Goal: Transaction & Acquisition: Purchase product/service

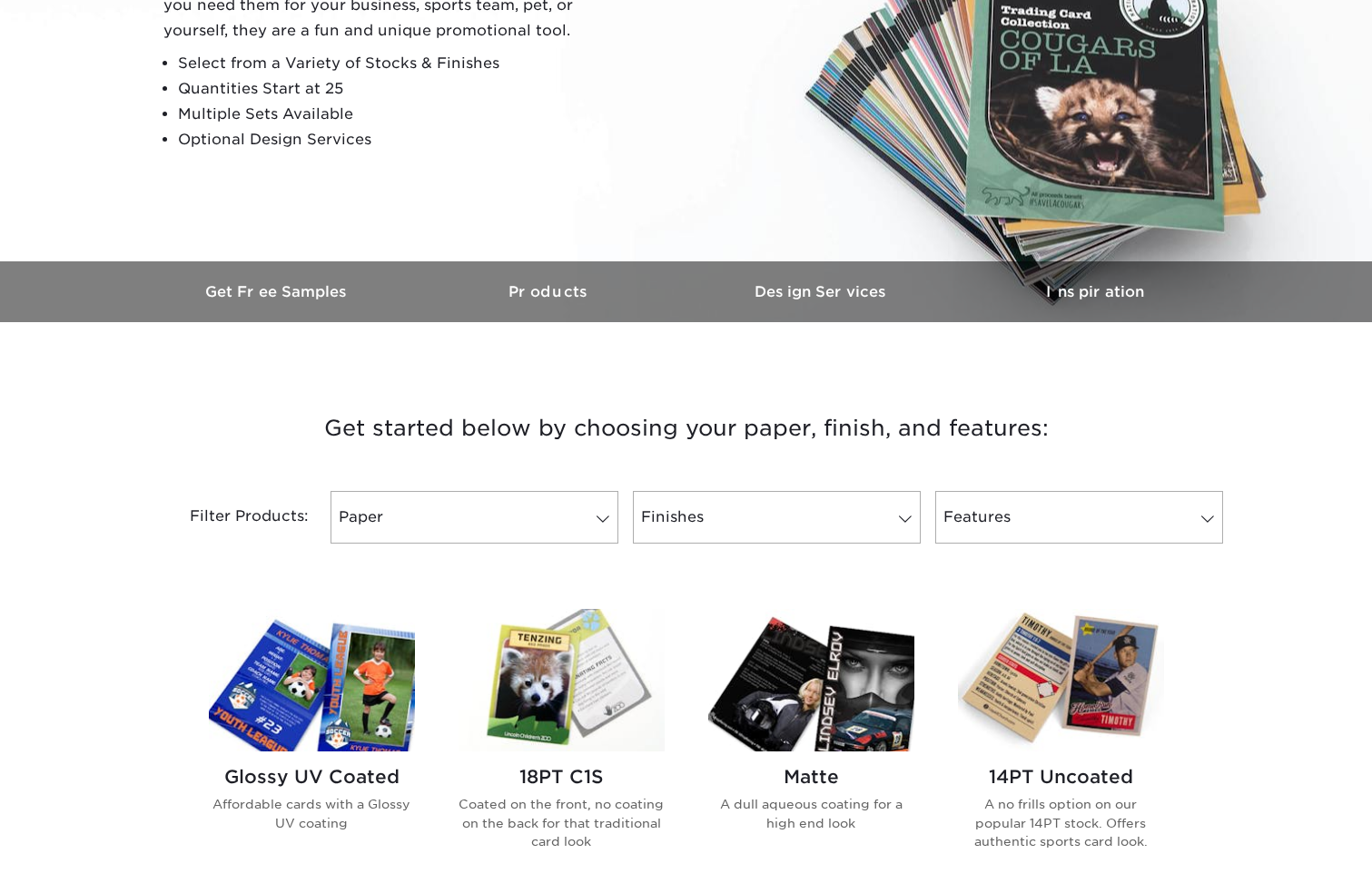
scroll to position [334, 0]
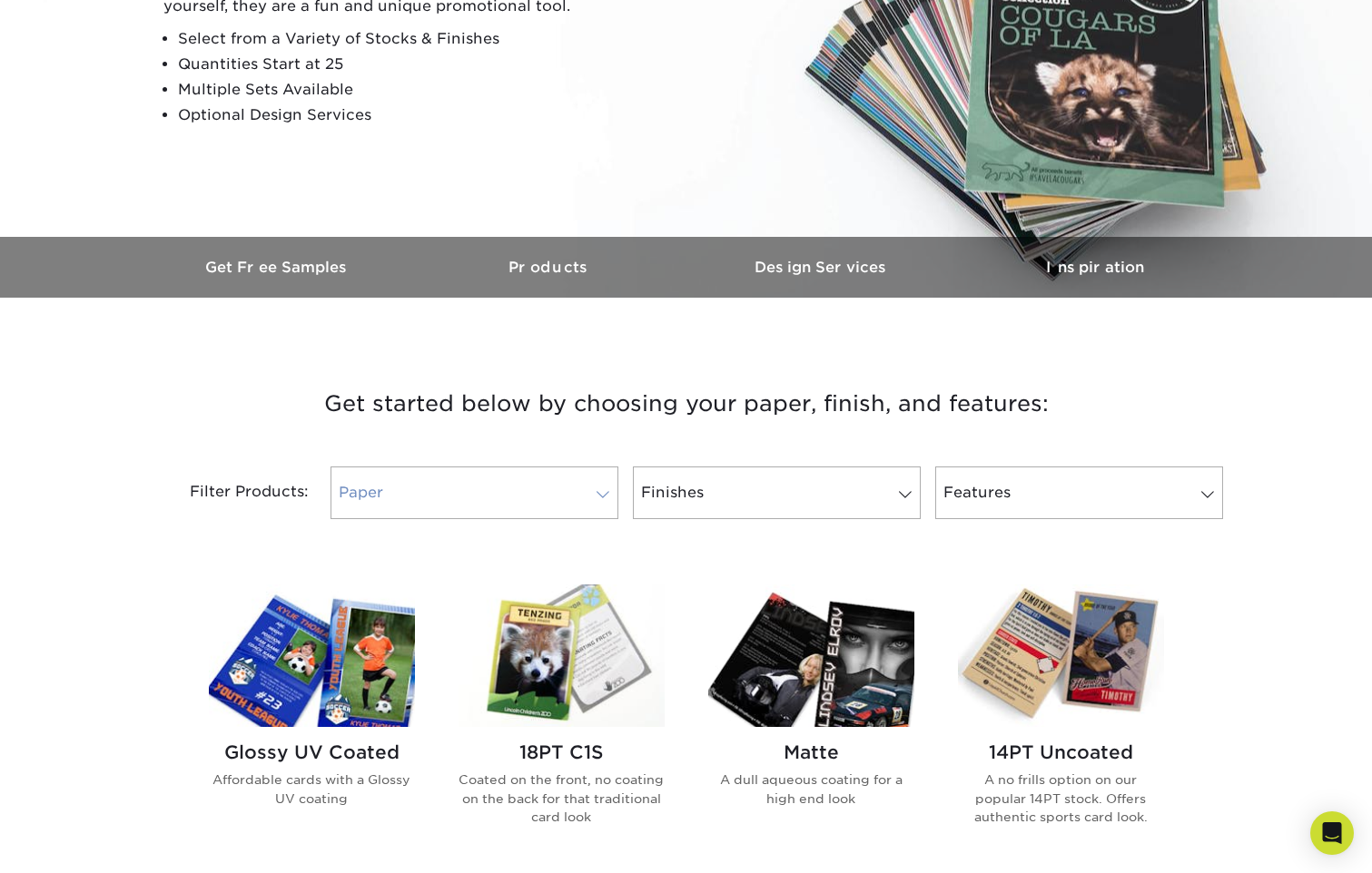
click at [581, 487] on link "Paper" at bounding box center [474, 493] width 287 height 53
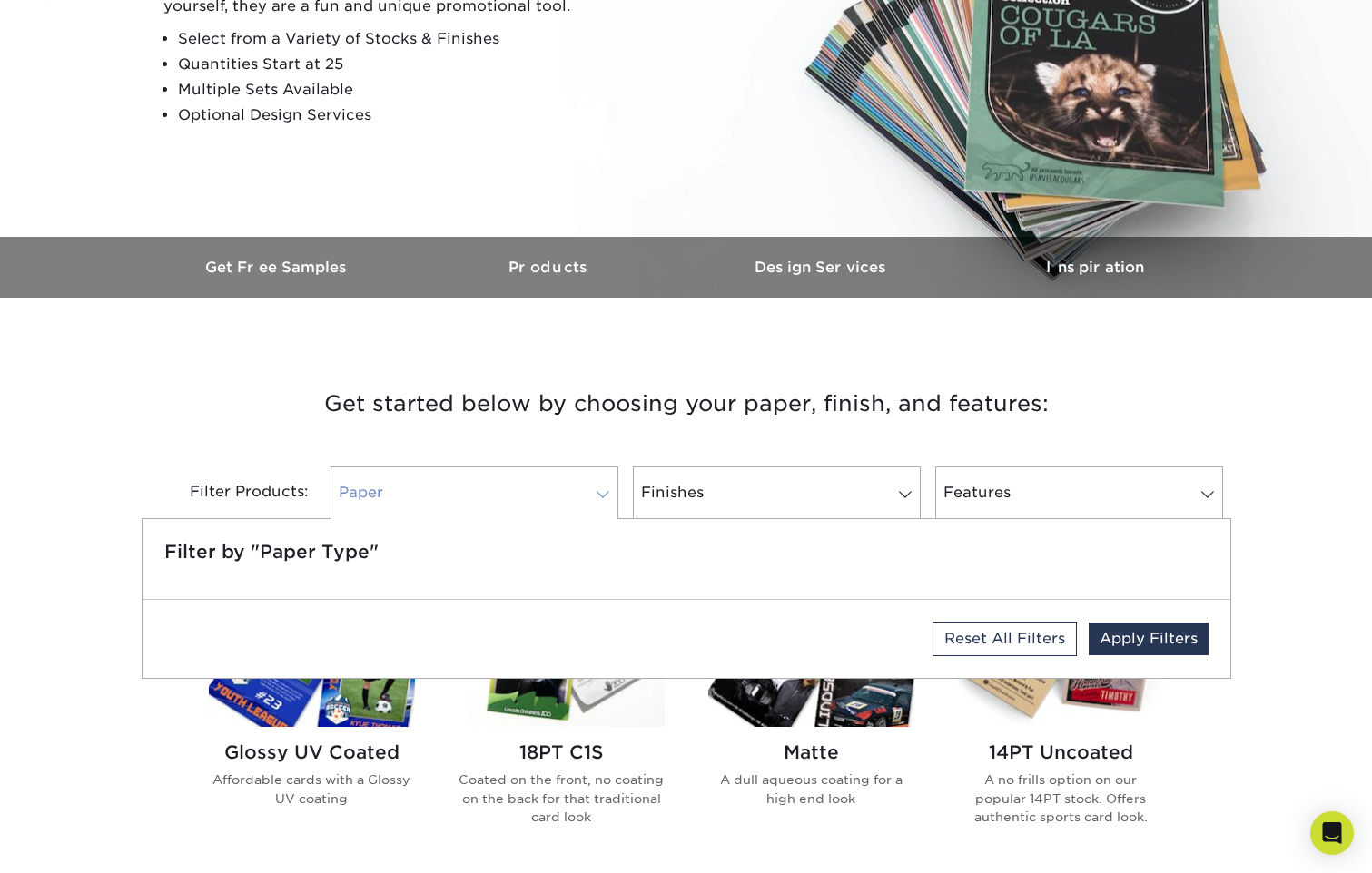
click at [581, 484] on link "Paper" at bounding box center [474, 493] width 287 height 53
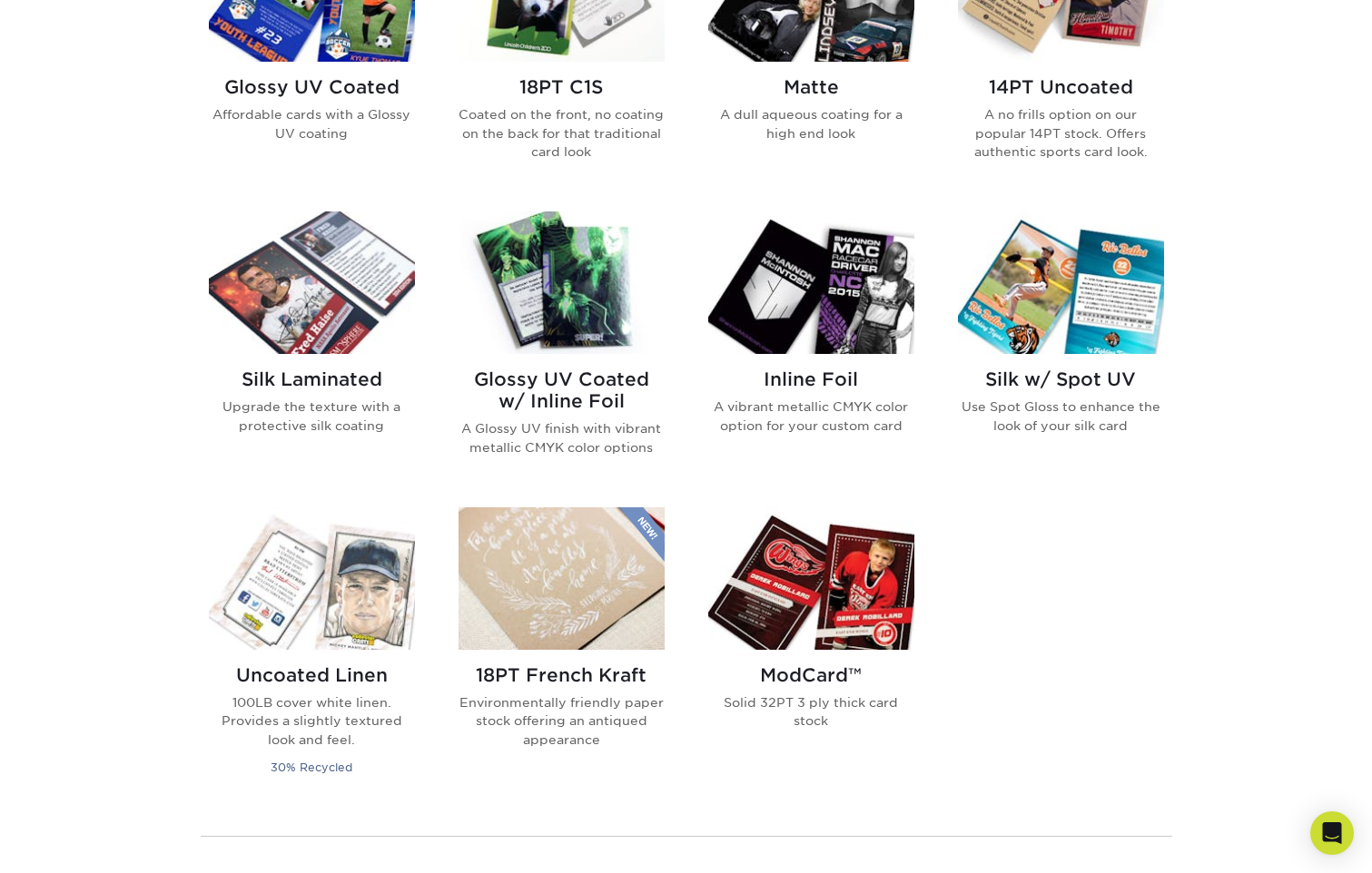
scroll to position [666, 0]
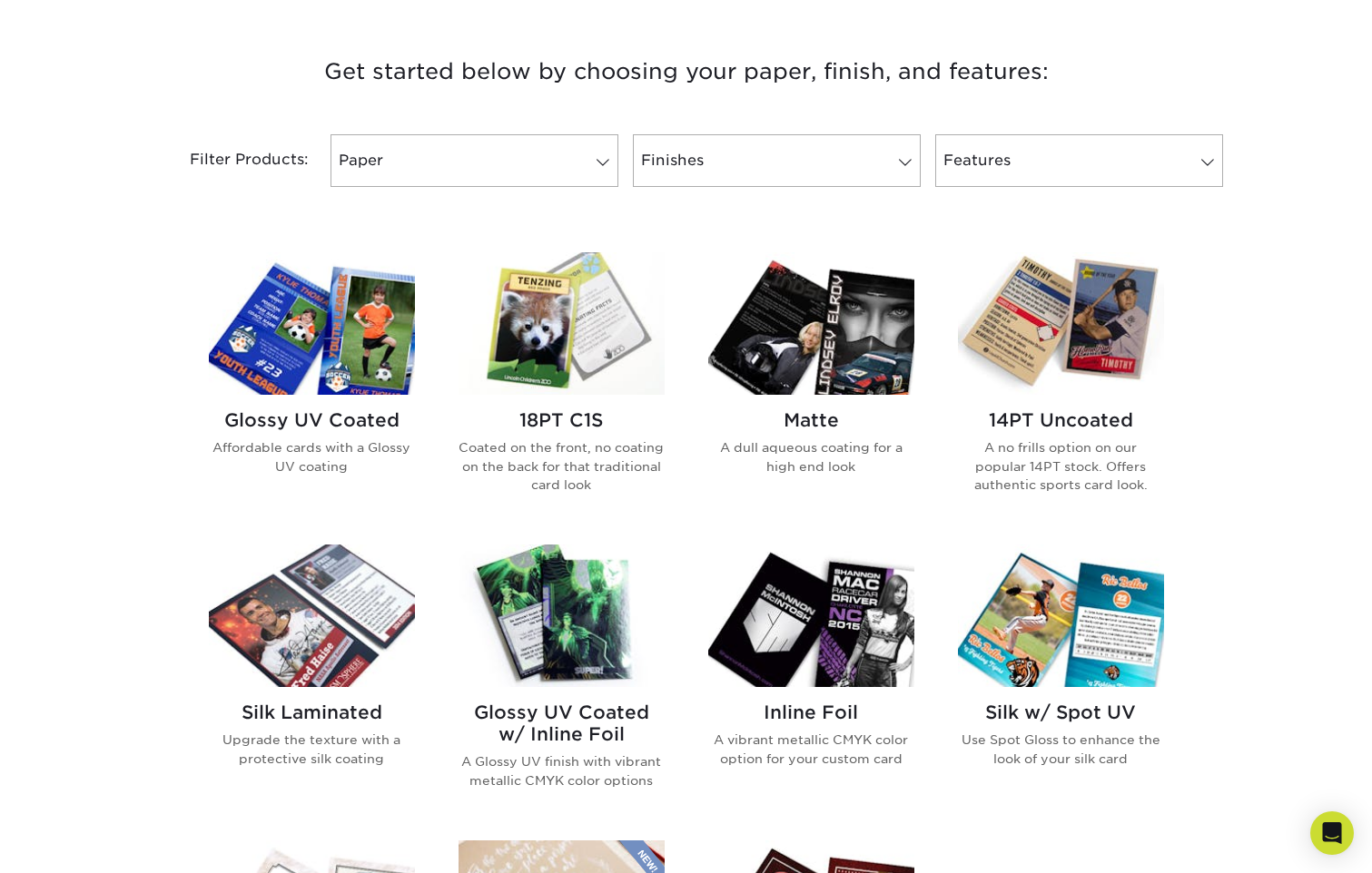
click at [568, 338] on img at bounding box center [561, 323] width 206 height 142
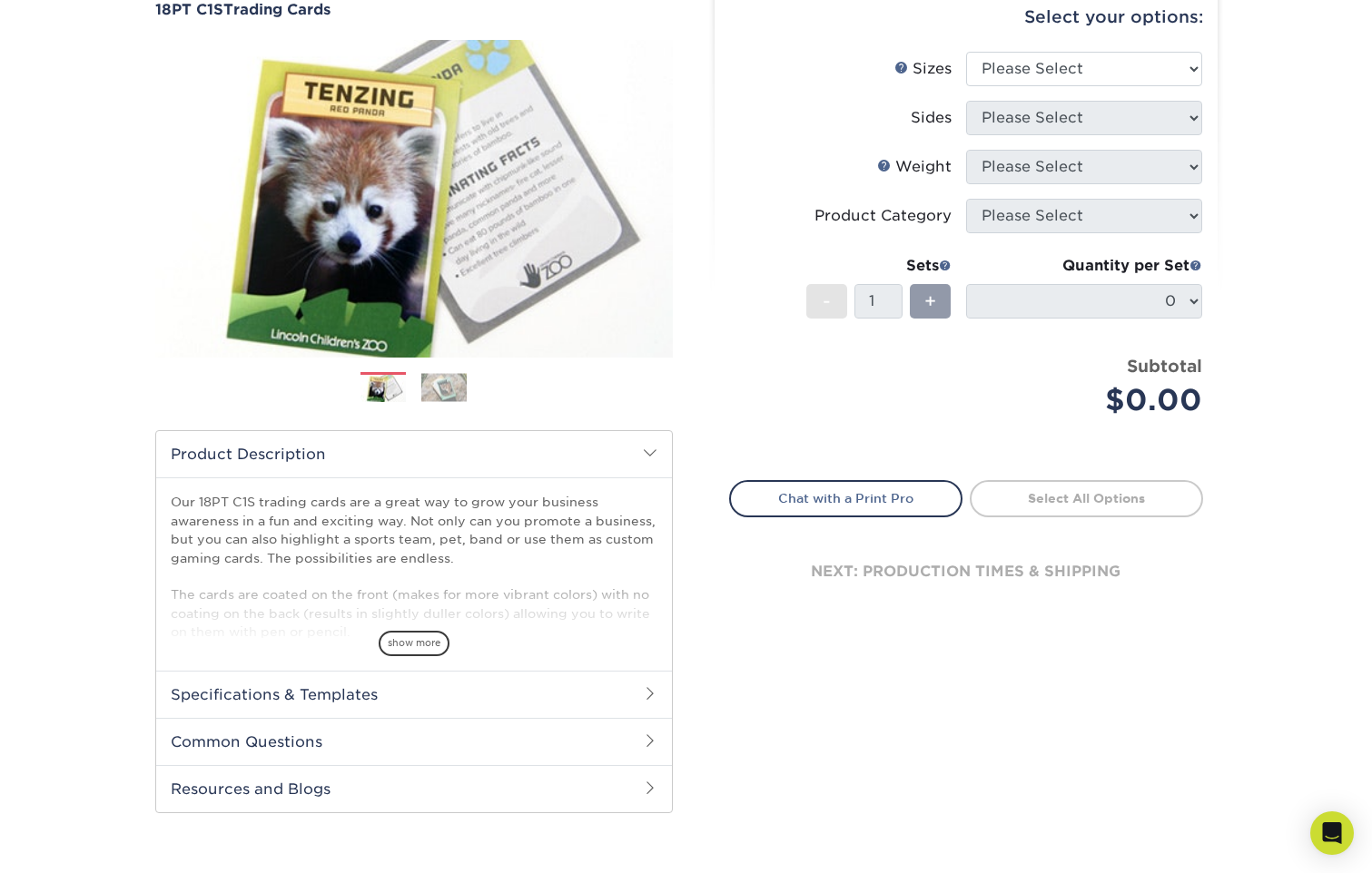
scroll to position [334, 0]
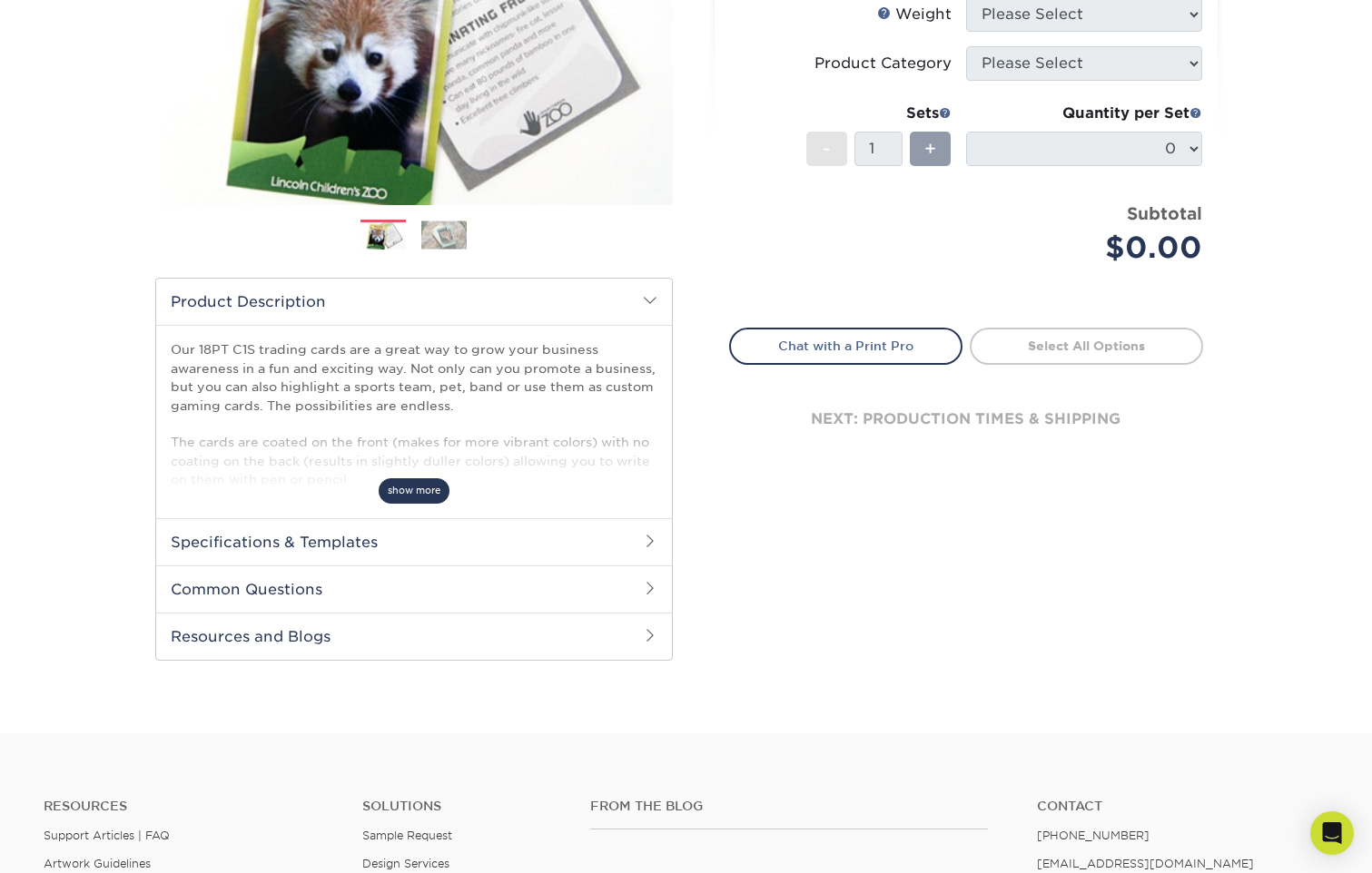
click at [411, 494] on span "show more" at bounding box center [414, 490] width 71 height 25
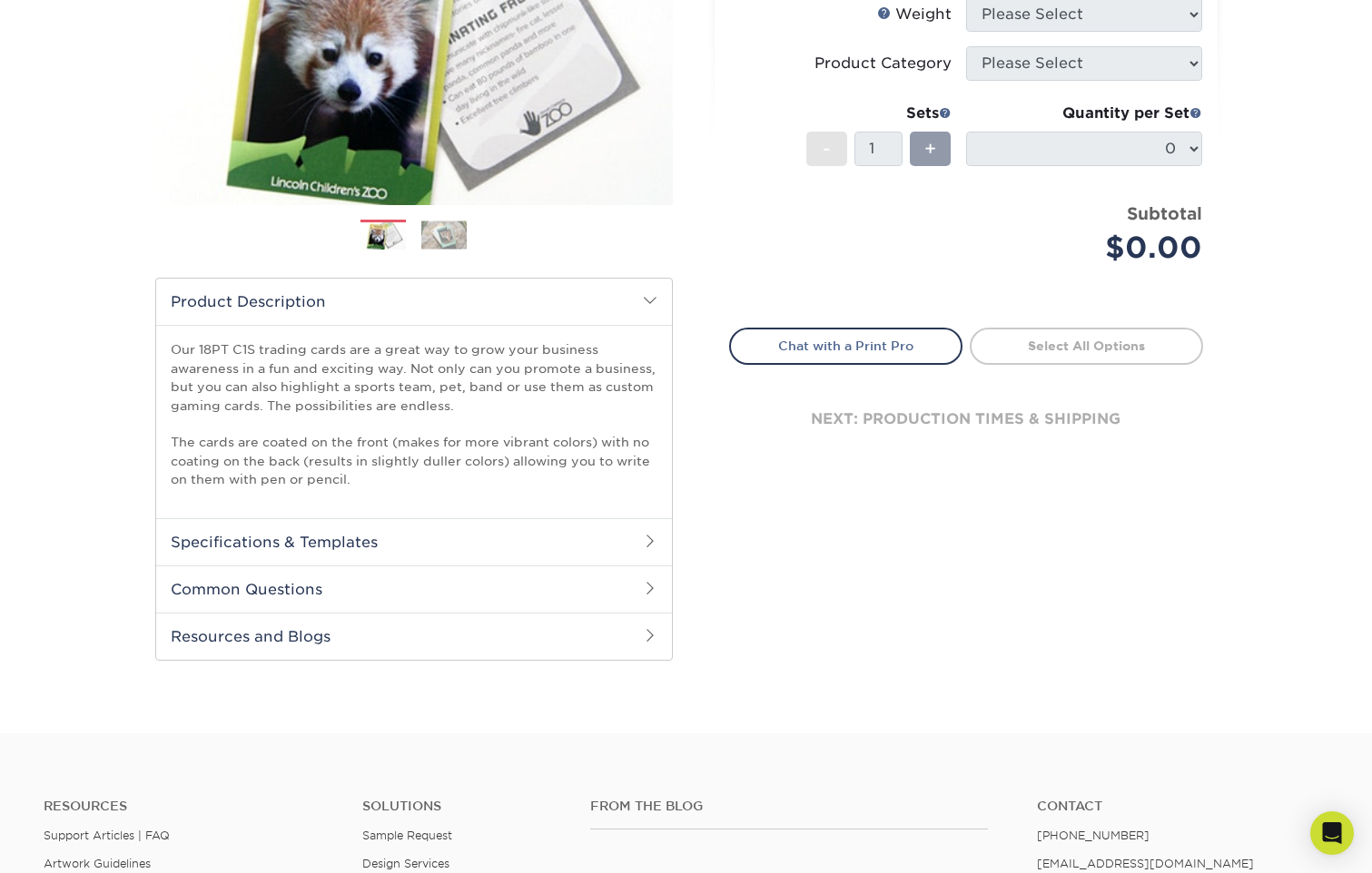
click at [559, 594] on h2 "Common Questions" at bounding box center [414, 590] width 516 height 47
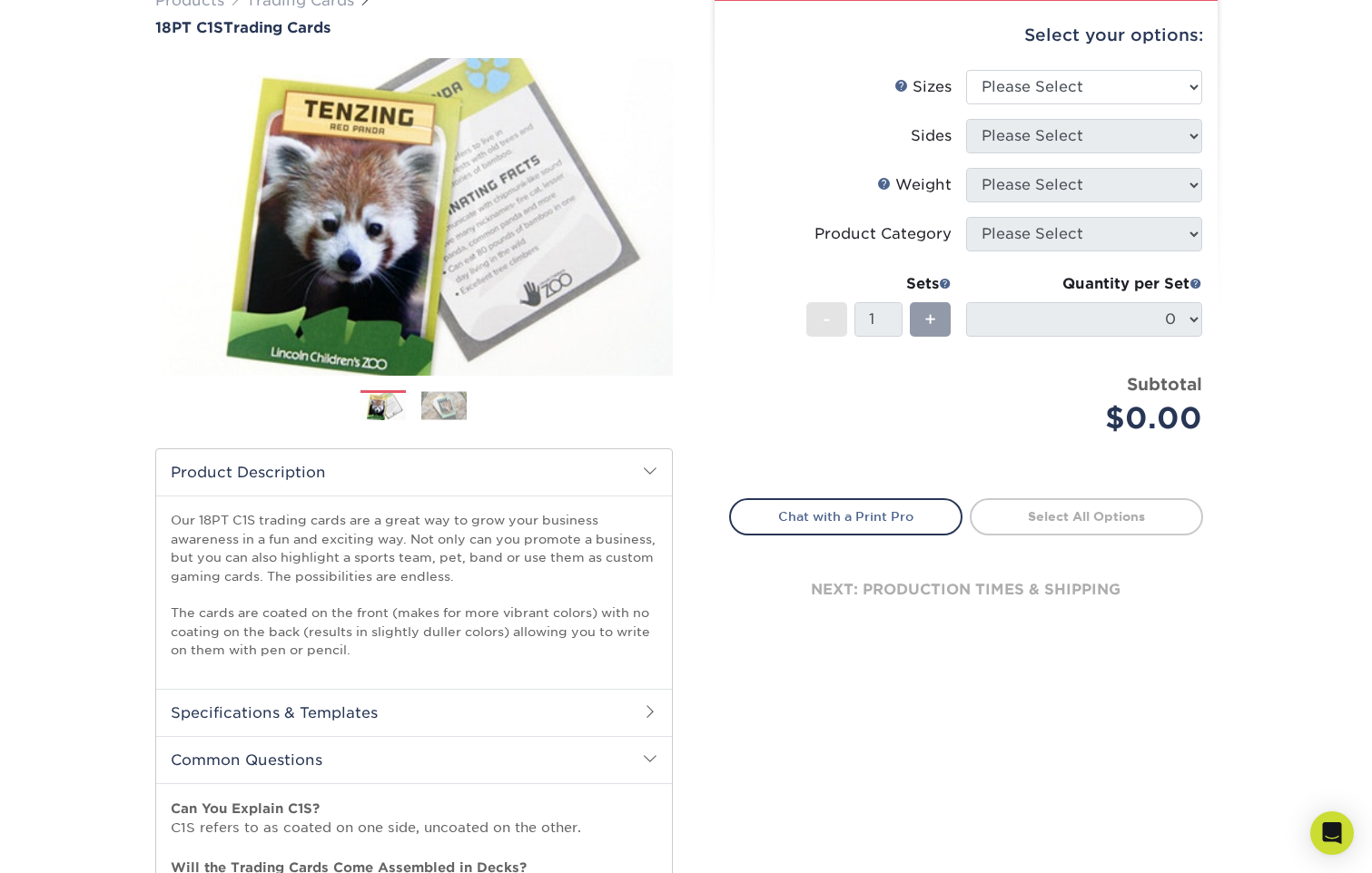
scroll to position [0, 0]
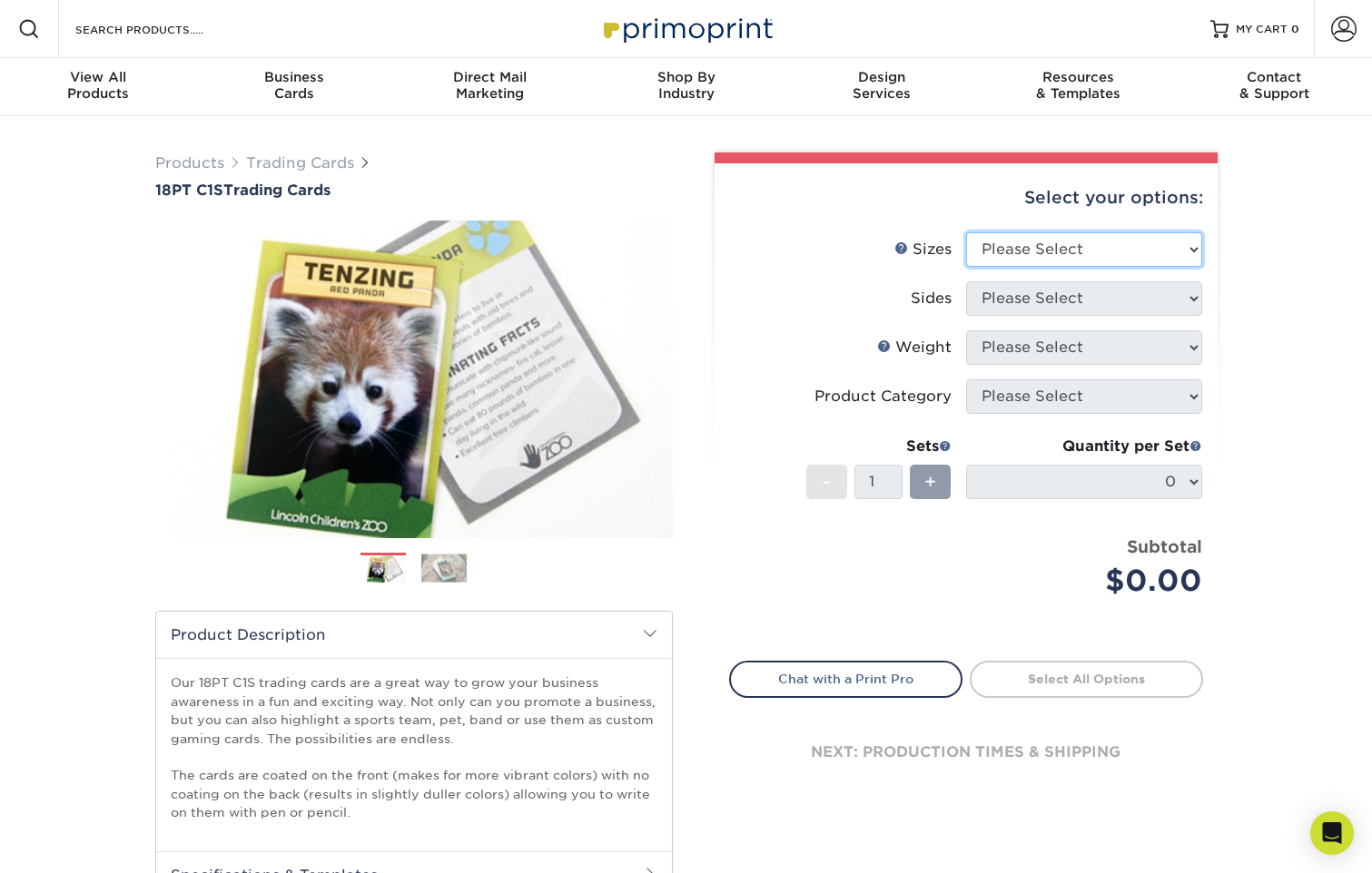
click at [1089, 239] on select "Please Select 2.5" x 3.5"" at bounding box center [1084, 249] width 236 height 34
select select "2.50x3.50"
click at [966, 232] on select "Please Select 2.5" x 3.5"" at bounding box center [1084, 249] width 236 height 34
click at [1104, 293] on select "Please Select Print Both Sides Print Front Only" at bounding box center [1084, 298] width 236 height 34
select select "13abbda7-1d64-4f25-8bb2-c179b224825d"
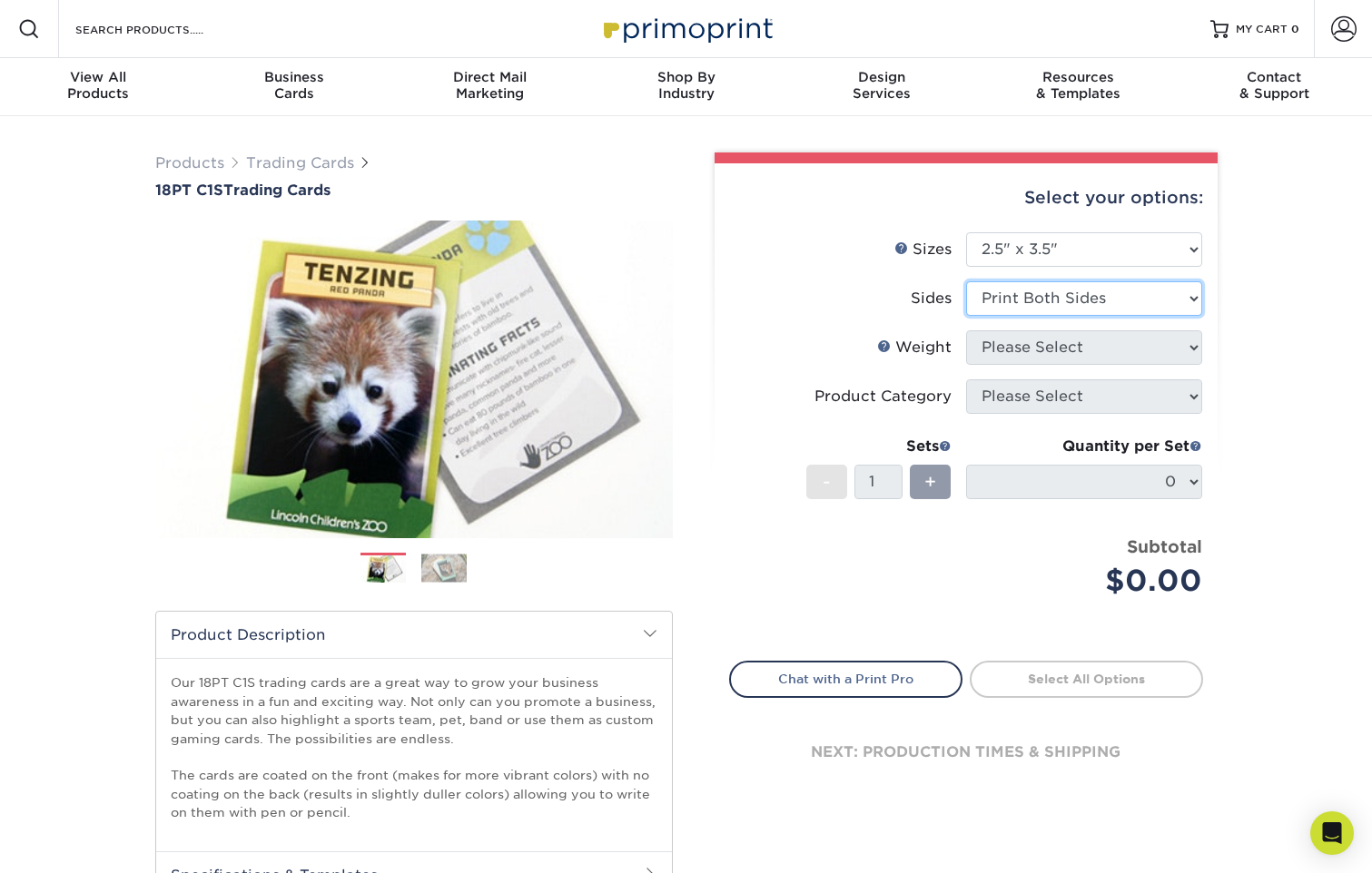
click at [966, 282] on select "Please Select Print Both Sides Print Front Only" at bounding box center [1084, 298] width 236 height 34
click at [1113, 349] on select "Please Select 18PT C1S" at bounding box center [1084, 347] width 236 height 34
select select "18PTC1S"
click at [966, 331] on select "Please Select 18PT C1S" at bounding box center [1084, 347] width 236 height 34
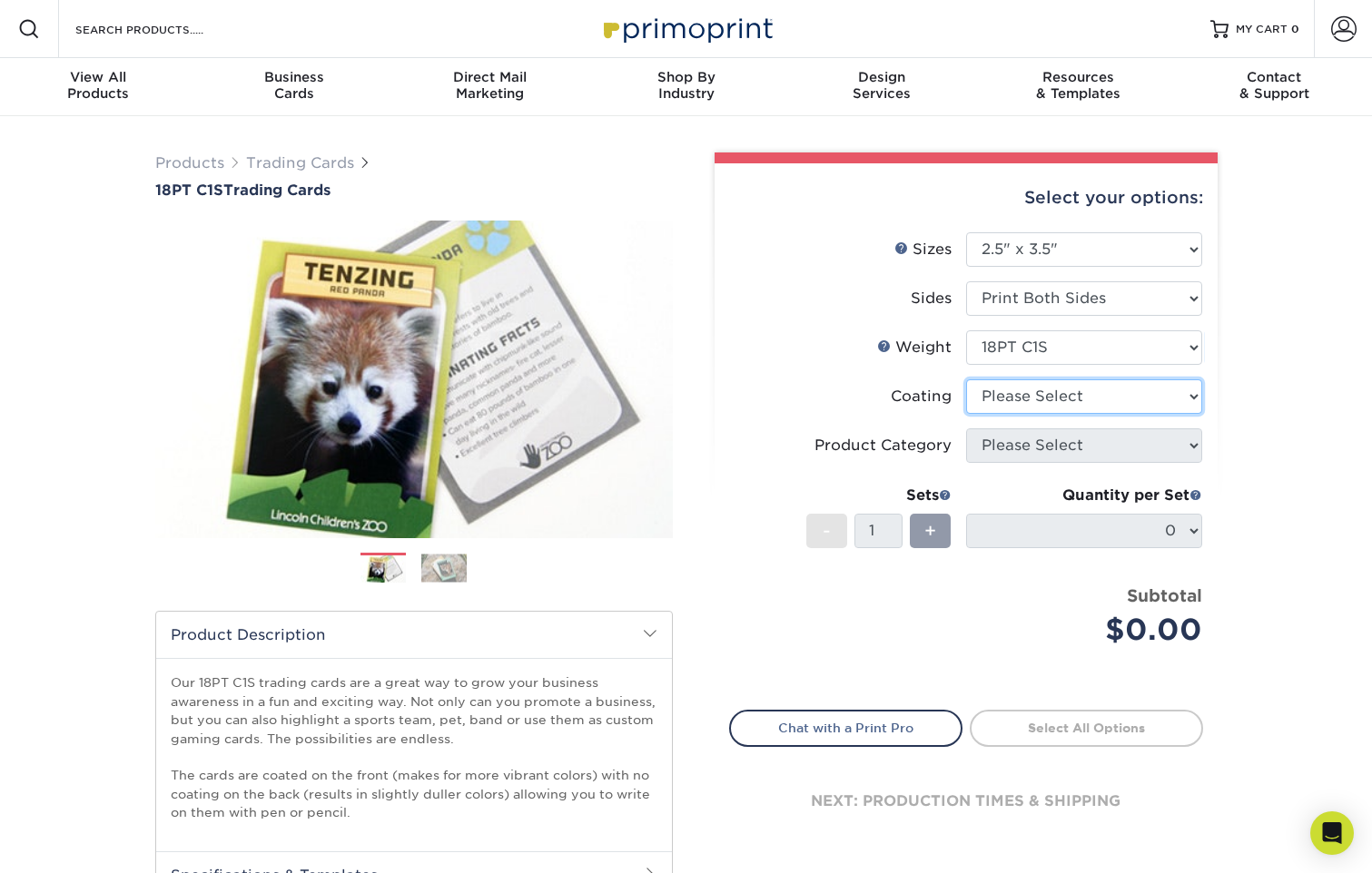
click at [1097, 404] on select at bounding box center [1084, 396] width 236 height 34
select select "1e8116af-acfc-44b1-83dc-8181aa338834"
click at [966, 380] on select at bounding box center [1084, 396] width 236 height 34
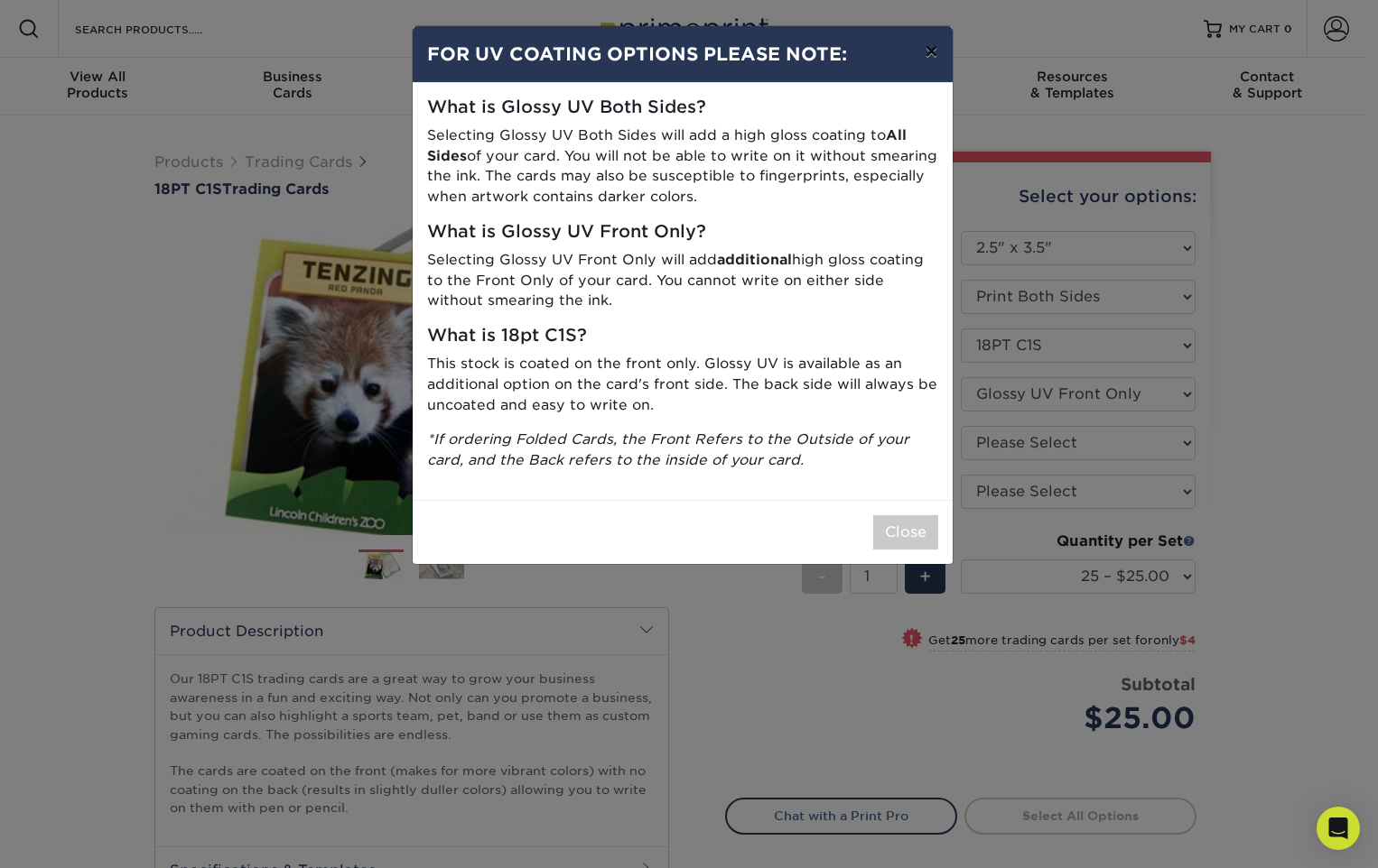
click at [941, 56] on button "×" at bounding box center [930, 52] width 42 height 51
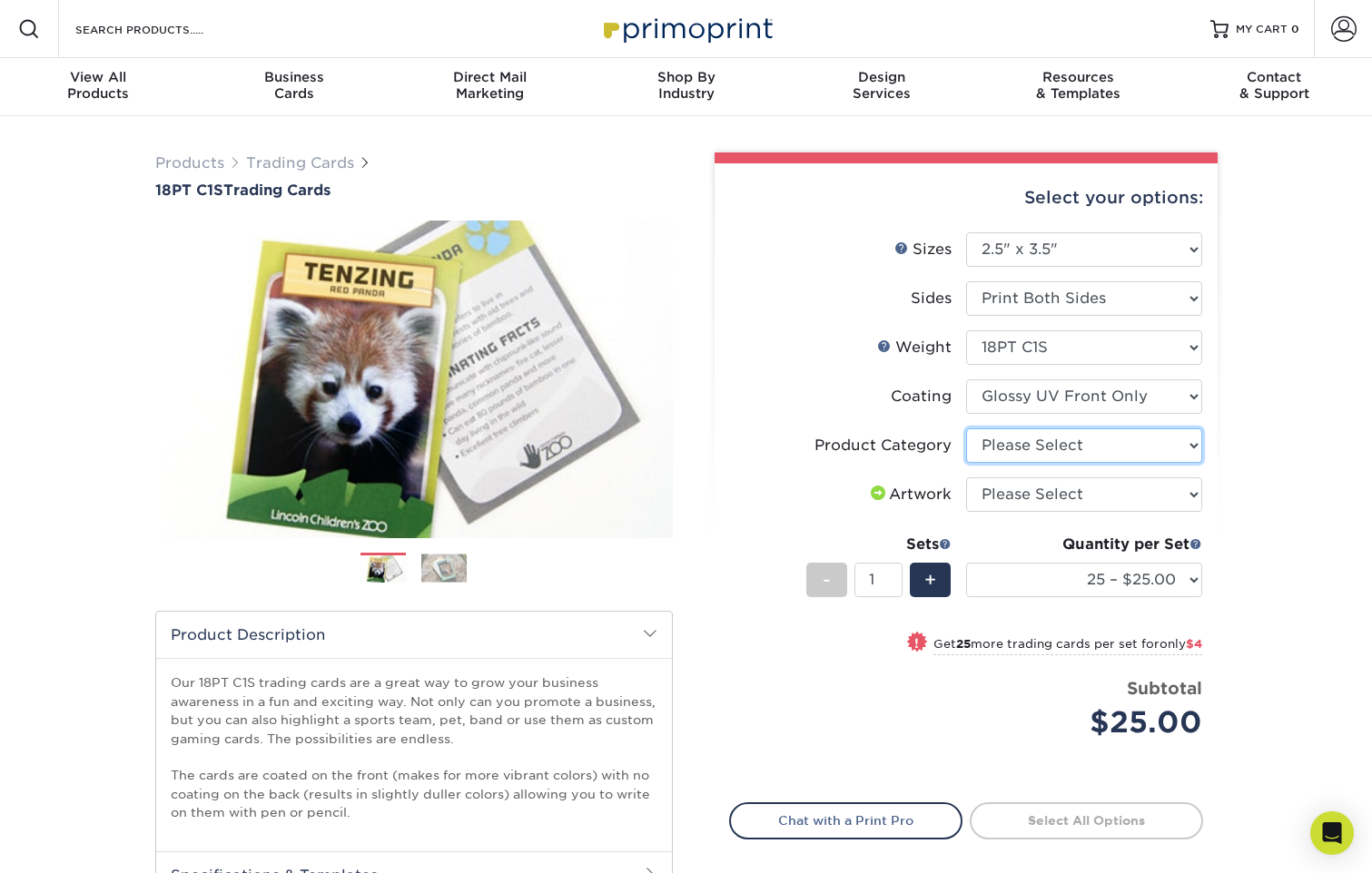
click at [1061, 444] on select "Please Select Trading Cards" at bounding box center [1084, 445] width 236 height 34
select select "c2f9bce9-36c2-409d-b101-c29d9d031e18"
click at [966, 429] on select "Please Select Trading Cards" at bounding box center [1084, 445] width 236 height 34
click at [1069, 483] on select "Please Select I will upload files I need a design - $100" at bounding box center [1084, 494] width 236 height 34
select select "upload"
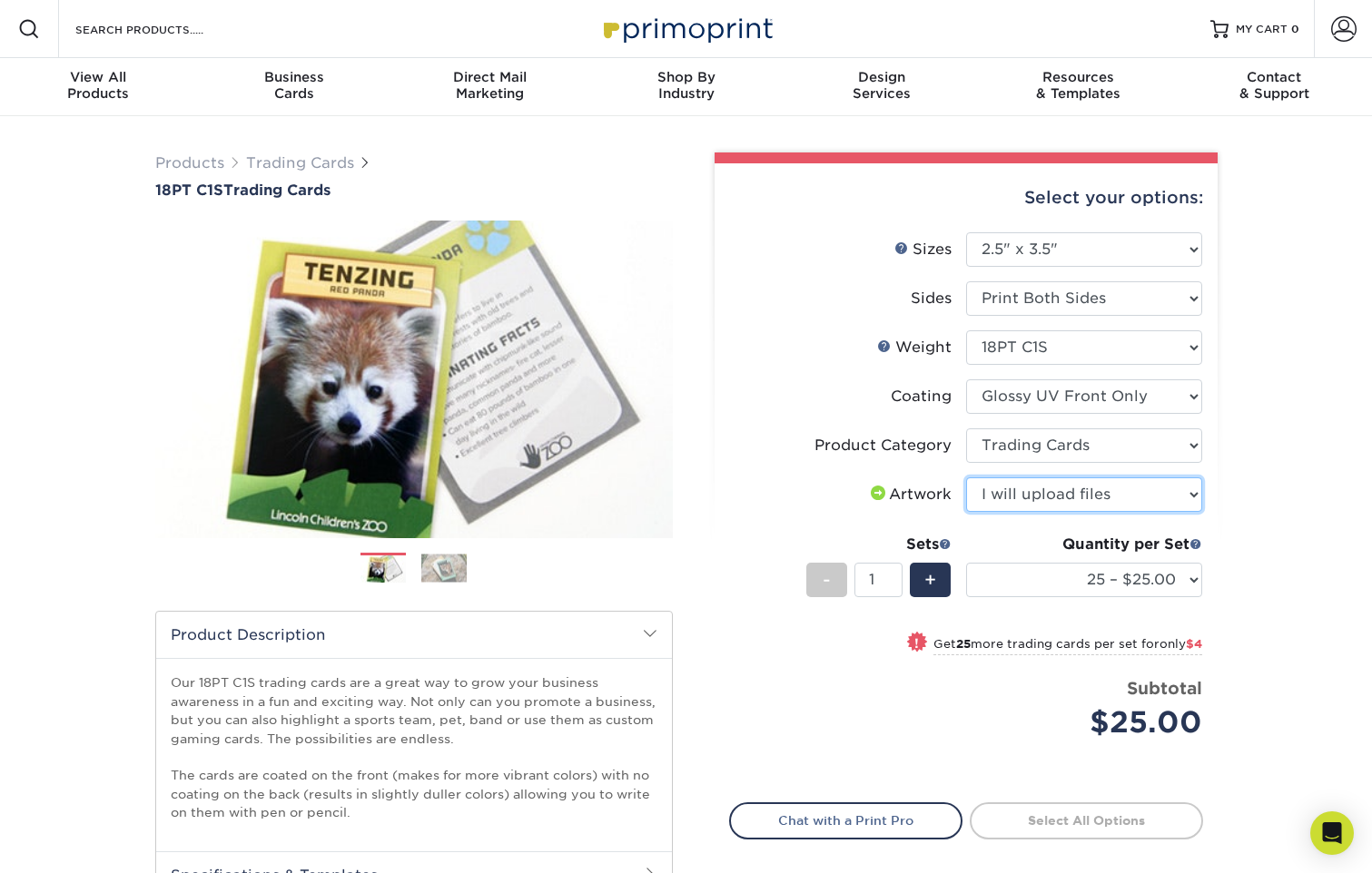
click at [966, 478] on select "Please Select I will upload files I need a design - $100" at bounding box center [1084, 494] width 236 height 34
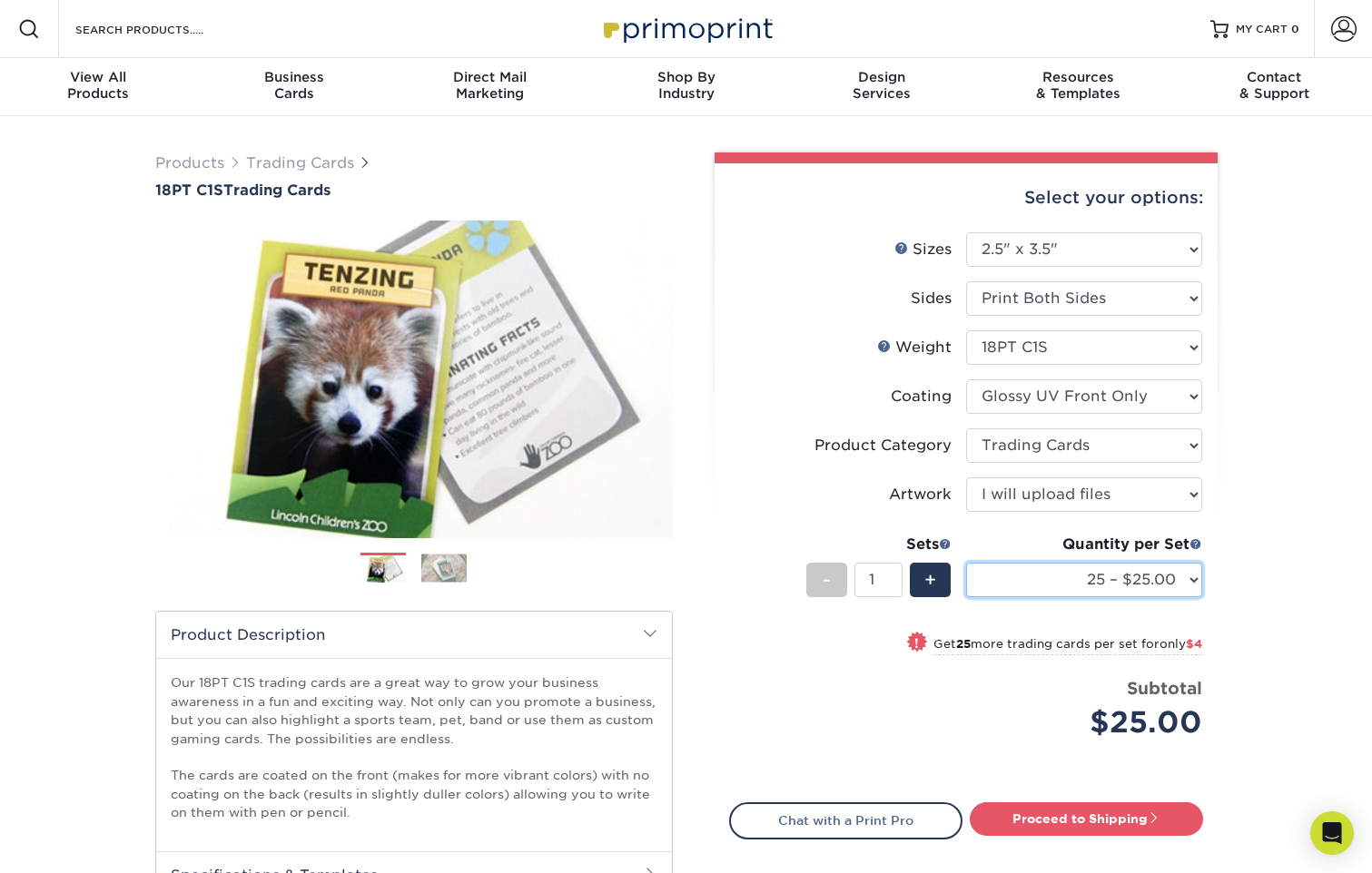
click at [1166, 581] on select "25 – $25.00 50 – $29.00 75 – $37.00 100 – $41.00 250 – $48.00 500 – $58.00 1000…" at bounding box center [1084, 580] width 236 height 34
click at [1272, 433] on div "Products Trading Cards 18PT C1S Trading Cards Previous Next show more" at bounding box center [686, 790] width 1372 height 1349
click at [1198, 546] on span at bounding box center [1195, 543] width 13 height 13
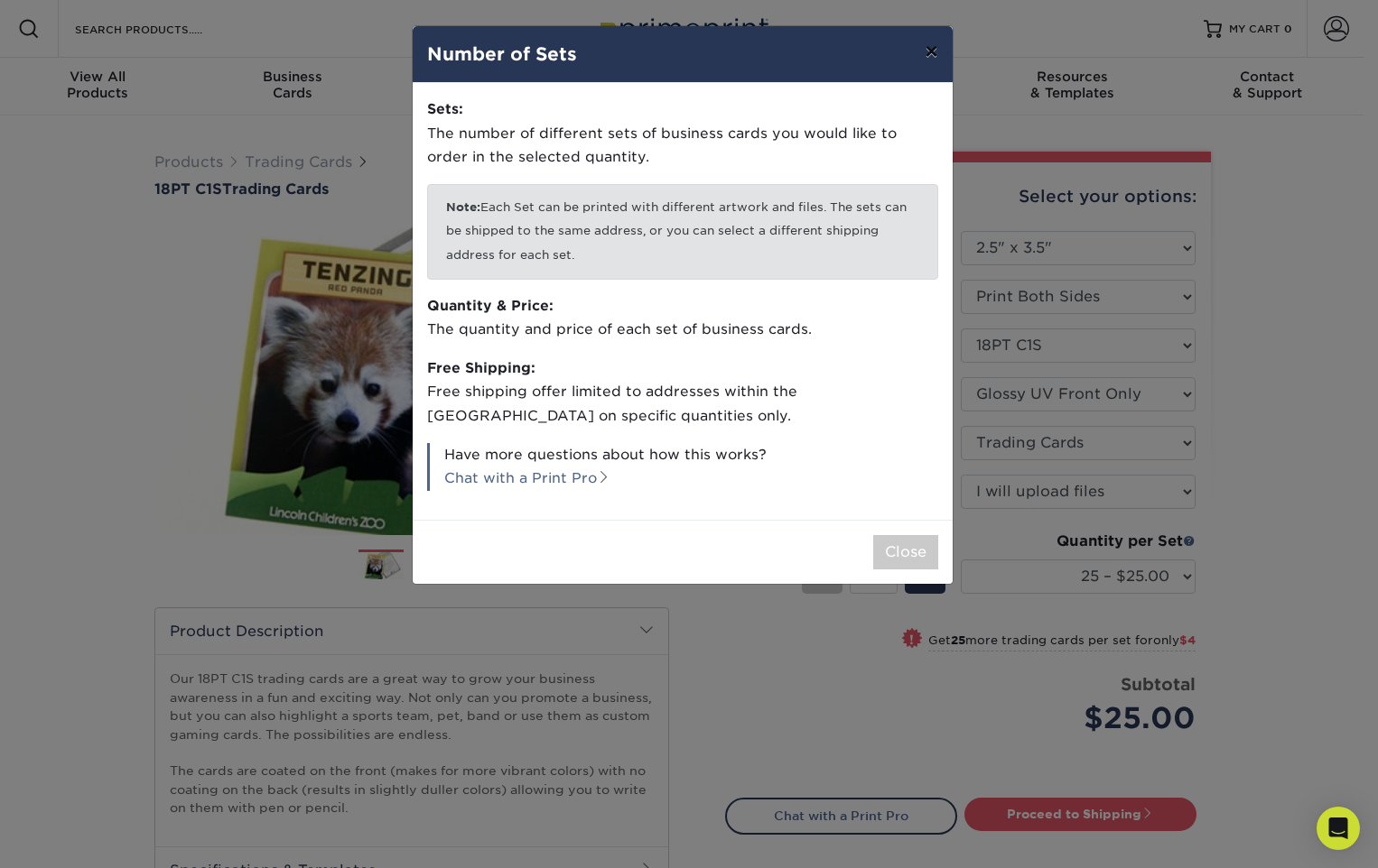
click at [926, 56] on button "×" at bounding box center [930, 52] width 42 height 51
